Goal: Information Seeking & Learning: Learn about a topic

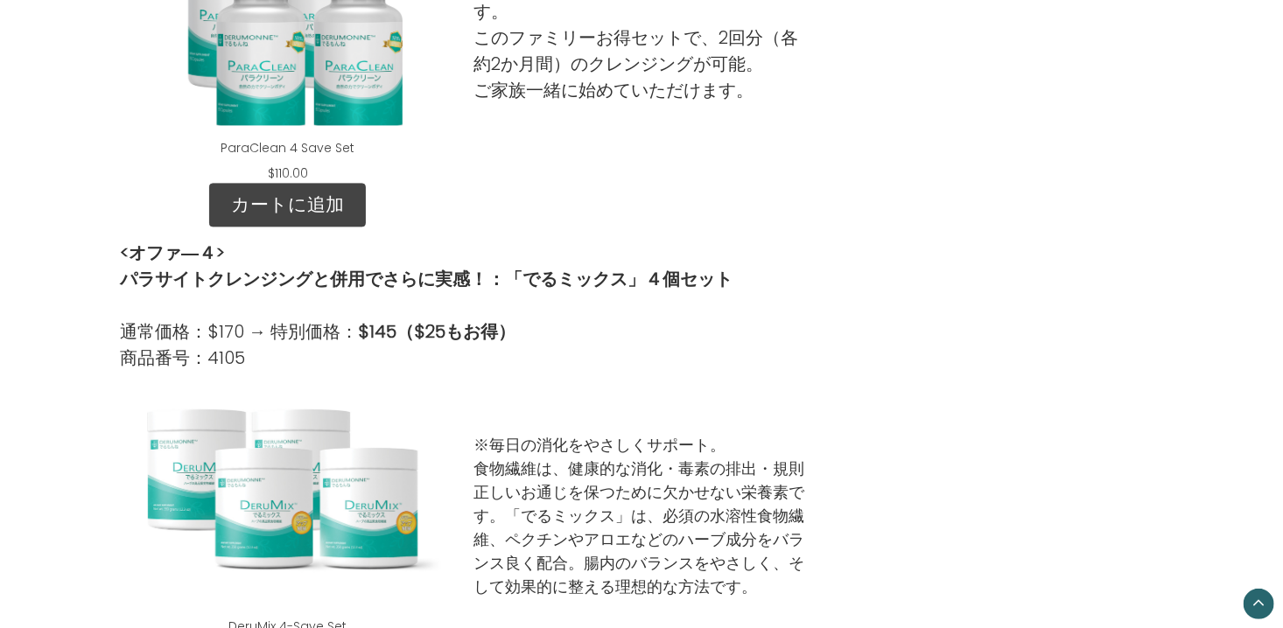
scroll to position [1458, 0]
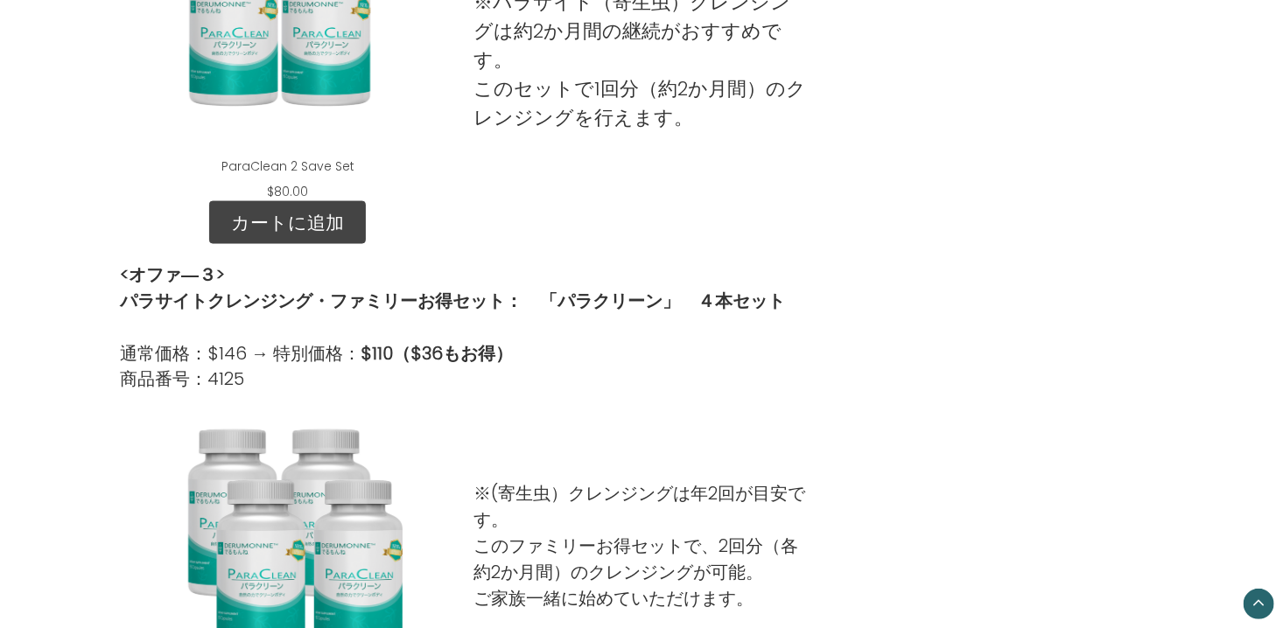
scroll to position [1312, 0]
